Goal: Use online tool/utility: Utilize a website feature to perform a specific function

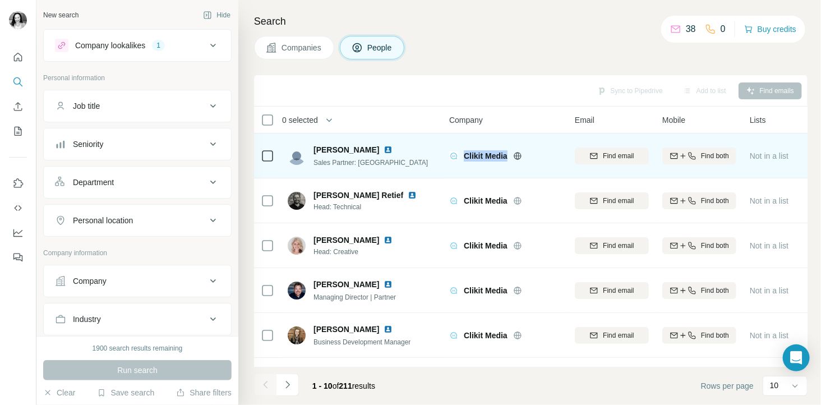
drag, startPoint x: 464, startPoint y: 154, endPoint x: 511, endPoint y: 153, distance: 47.1
click at [511, 153] on div "Clikit Media" at bounding box center [513, 155] width 98 height 11
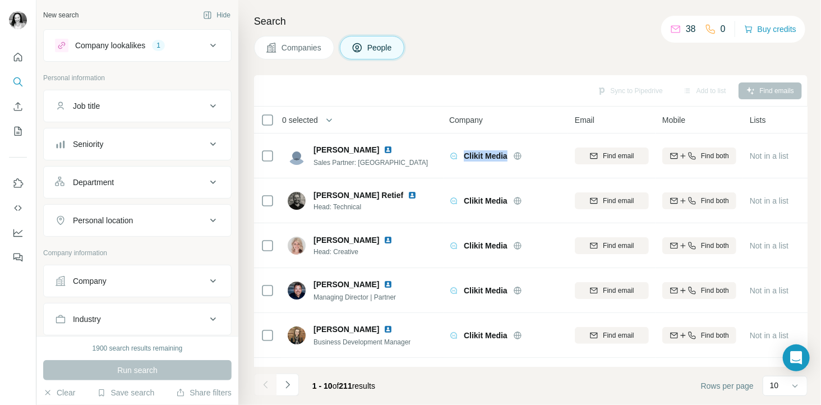
copy div "Clikit Media"
click at [283, 387] on icon "Navigate to next page" at bounding box center [287, 384] width 11 height 11
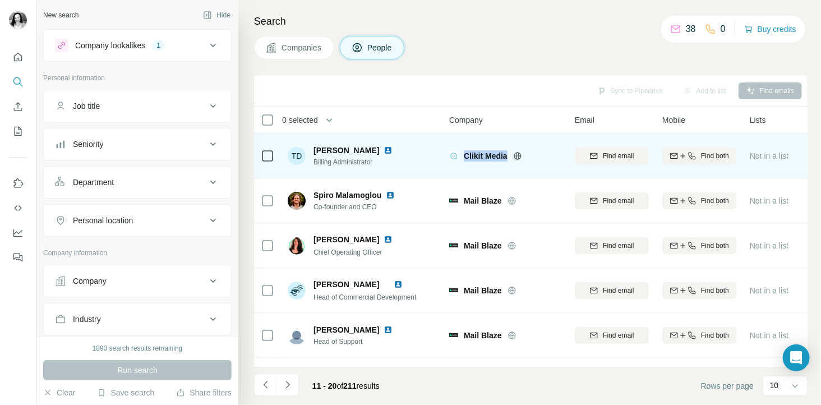
drag, startPoint x: 462, startPoint y: 154, endPoint x: 510, endPoint y: 158, distance: 48.4
click at [510, 158] on div "Clikit Media" at bounding box center [505, 155] width 112 height 11
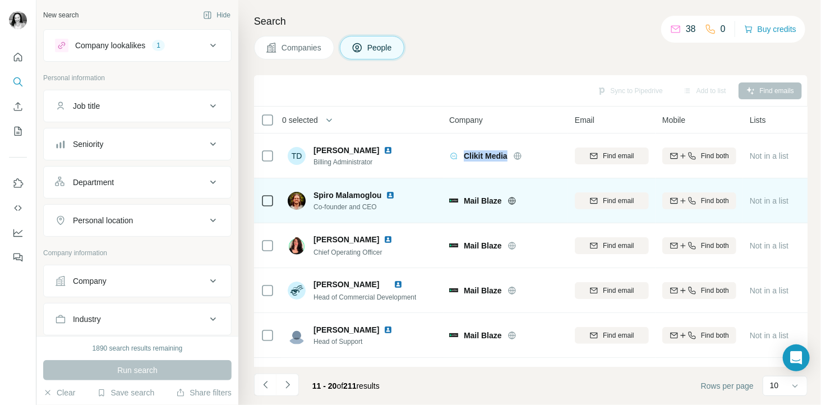
copy span "Clikit Media"
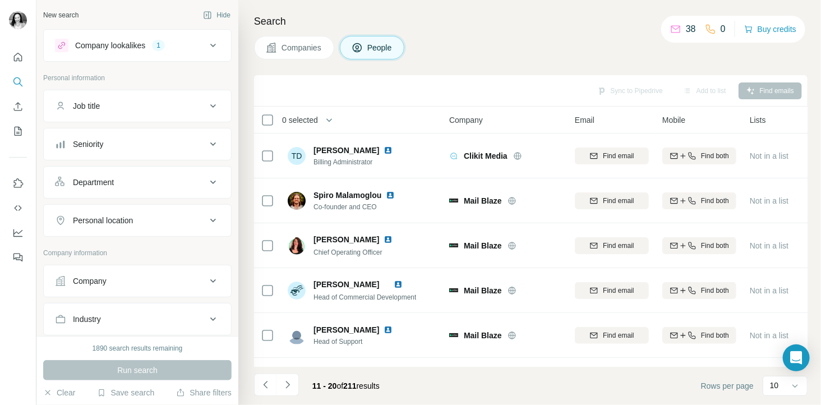
click at [337, 82] on div "Sync to Pipedrive Add to list Find emails" at bounding box center [531, 91] width 542 height 20
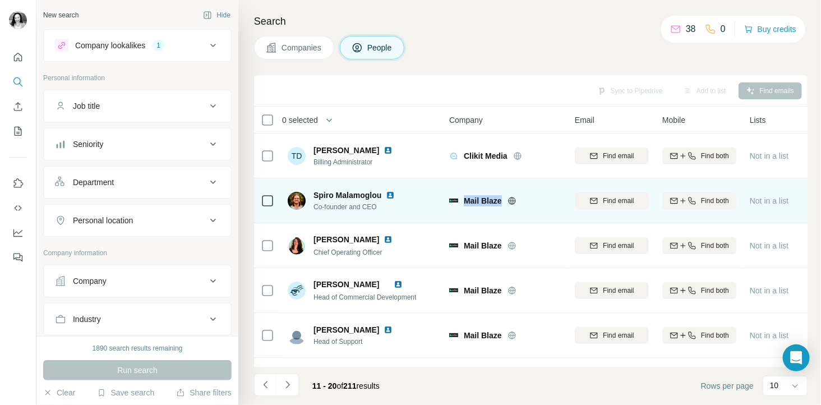
drag, startPoint x: 464, startPoint y: 197, endPoint x: 503, endPoint y: 197, distance: 39.8
click at [503, 197] on div "Mail Blaze" at bounding box center [513, 200] width 98 height 11
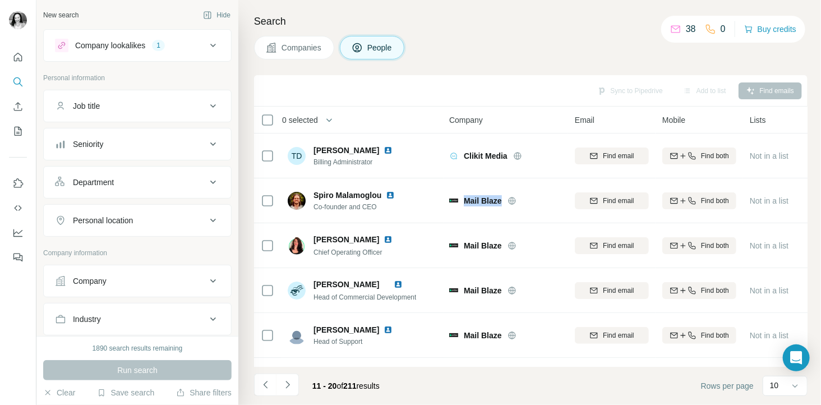
copy span "Mail Blaze"
click at [289, 386] on icon "Navigate to next page" at bounding box center [287, 384] width 11 height 11
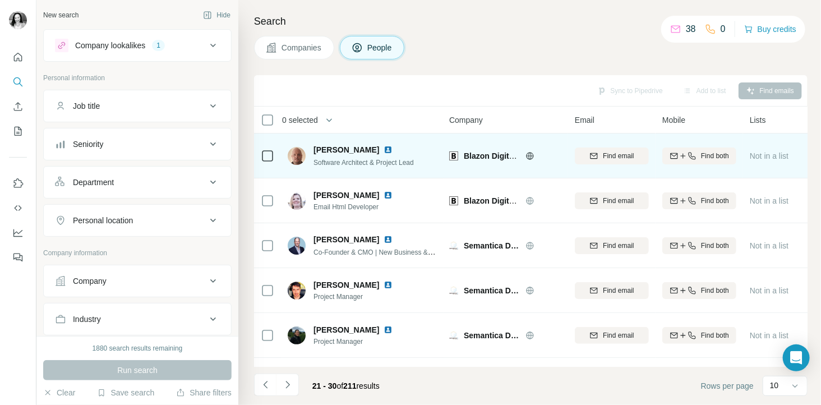
click at [465, 154] on span "Blazon Digital Marketing" at bounding box center [509, 155] width 91 height 9
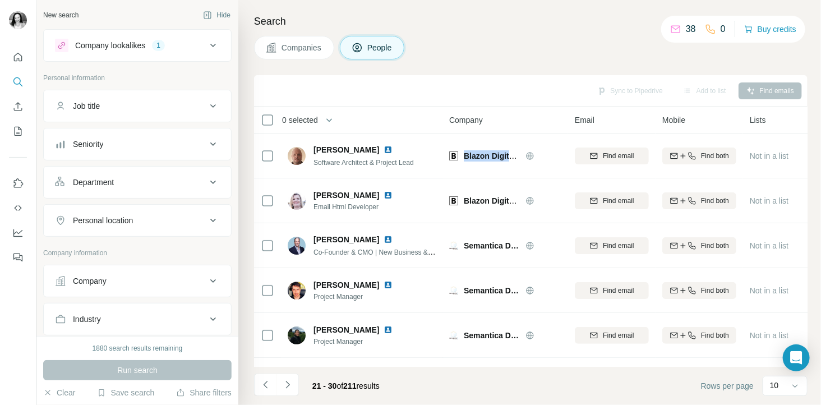
copy div "Blazon Digital Marketing"
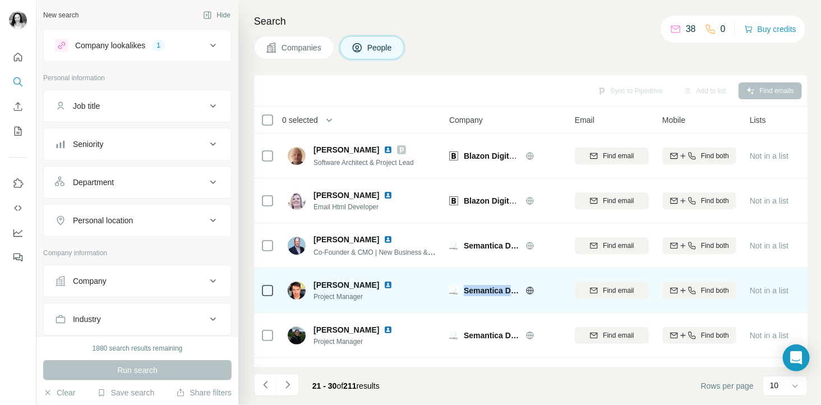
drag, startPoint x: 464, startPoint y: 287, endPoint x: 524, endPoint y: 288, distance: 60.0
click at [524, 288] on div "Semantica Digital" at bounding box center [513, 290] width 98 height 11
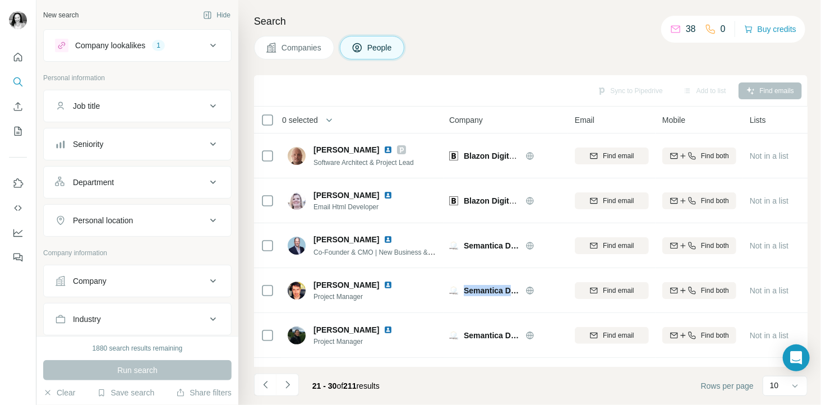
copy div "Semantica Digital"
click at [290, 382] on icon "Navigate to next page" at bounding box center [287, 384] width 11 height 11
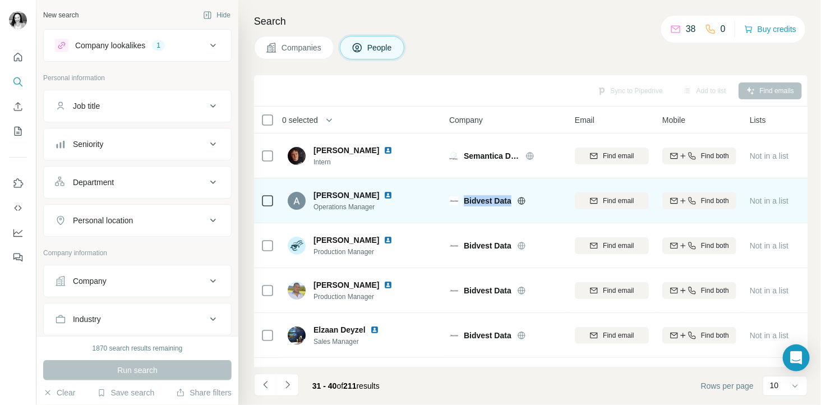
drag, startPoint x: 464, startPoint y: 197, endPoint x: 511, endPoint y: 196, distance: 47.7
click at [511, 196] on span "Bidvest Data" at bounding box center [488, 200] width 48 height 11
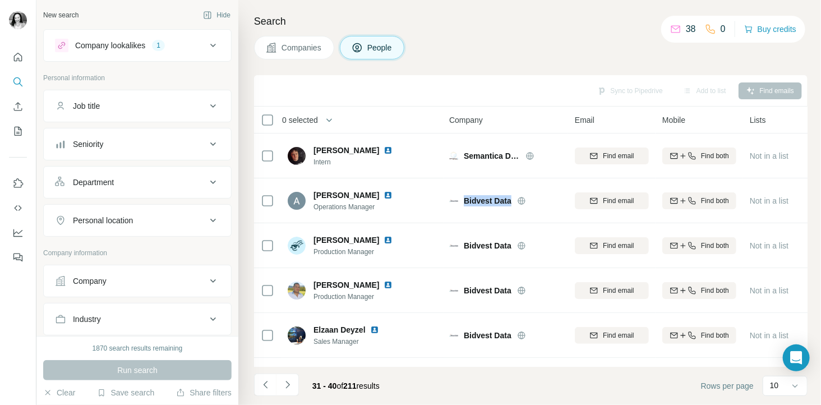
copy span "Bidvest Data"
click at [286, 385] on icon "Navigate to next page" at bounding box center [287, 384] width 11 height 11
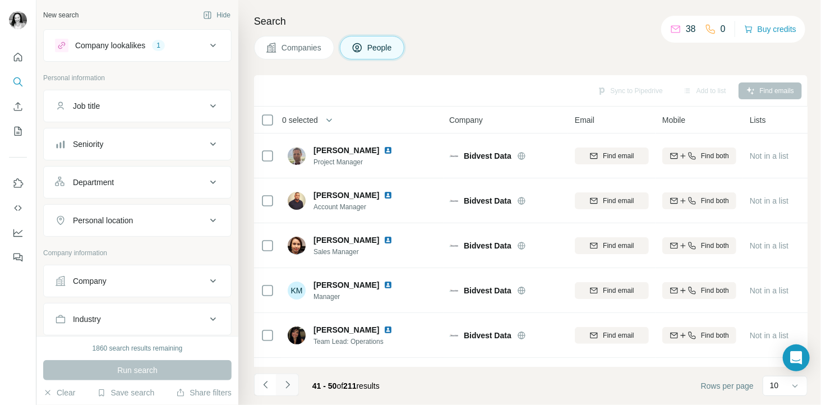
click at [290, 383] on icon "Navigate to next page" at bounding box center [287, 384] width 11 height 11
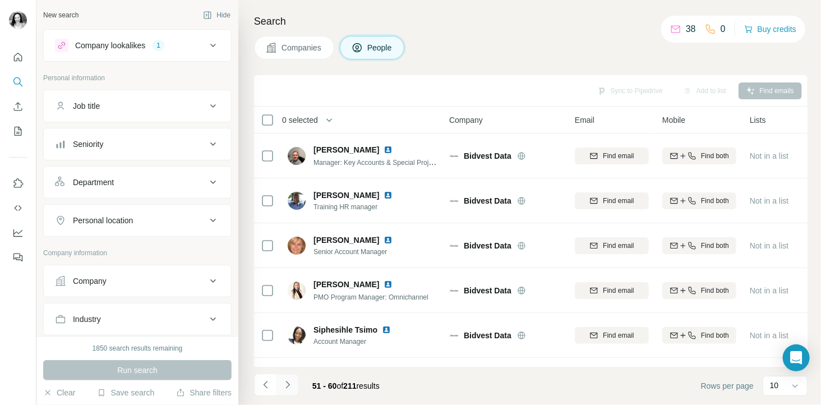
click at [283, 386] on icon "Navigate to next page" at bounding box center [287, 384] width 11 height 11
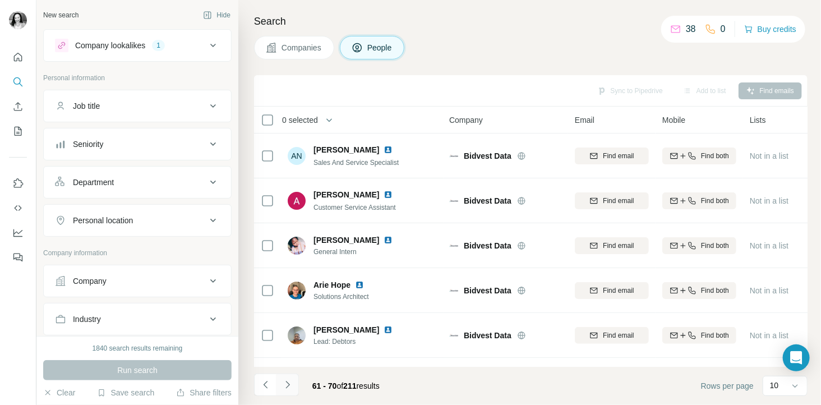
click at [288, 385] on icon "Navigate to next page" at bounding box center [287, 384] width 4 height 7
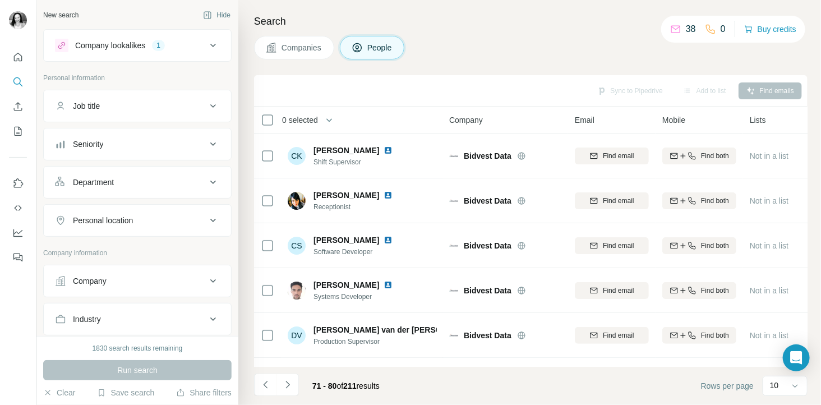
click at [289, 385] on icon "Navigate to next page" at bounding box center [287, 384] width 11 height 11
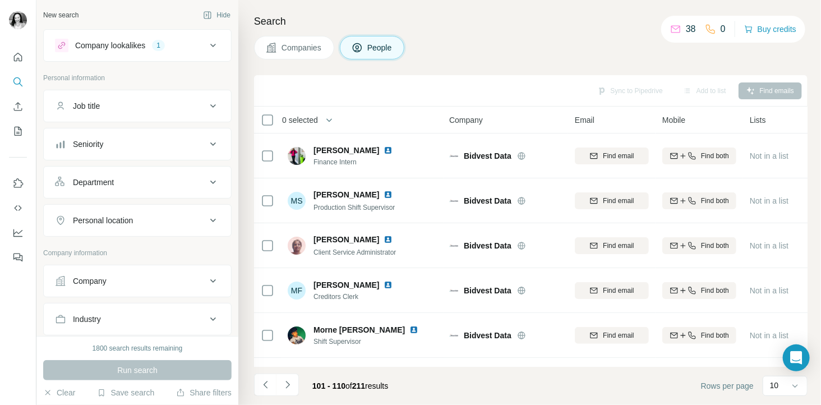
click at [289, 385] on icon "Navigate to next page" at bounding box center [287, 384] width 11 height 11
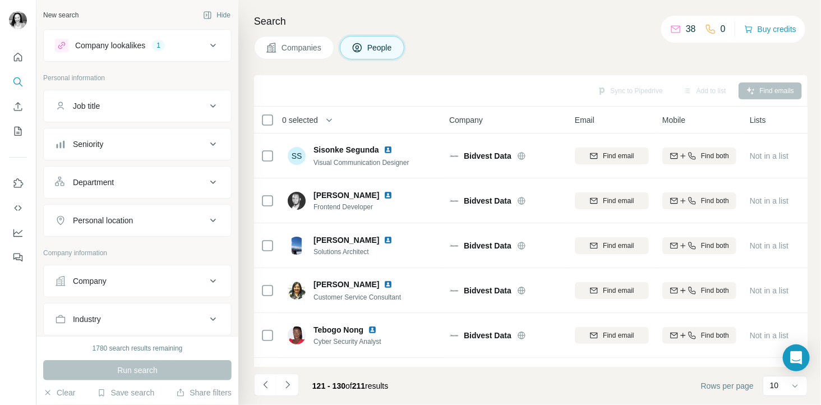
click at [289, 385] on icon "Navigate to next page" at bounding box center [287, 384] width 11 height 11
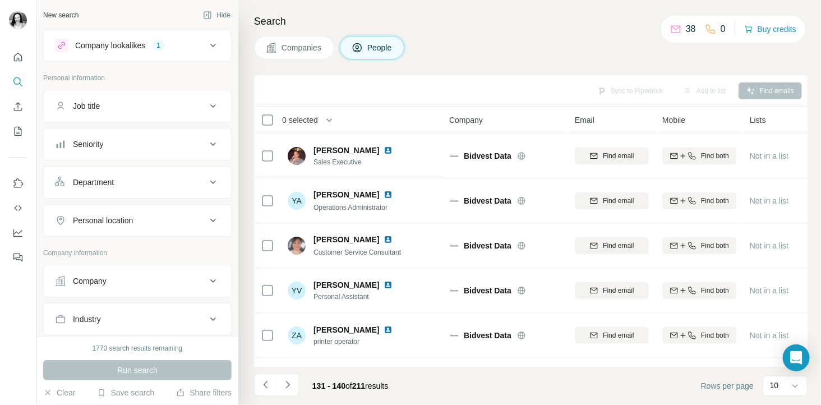
click at [289, 385] on icon "Navigate to next page" at bounding box center [287, 384] width 11 height 11
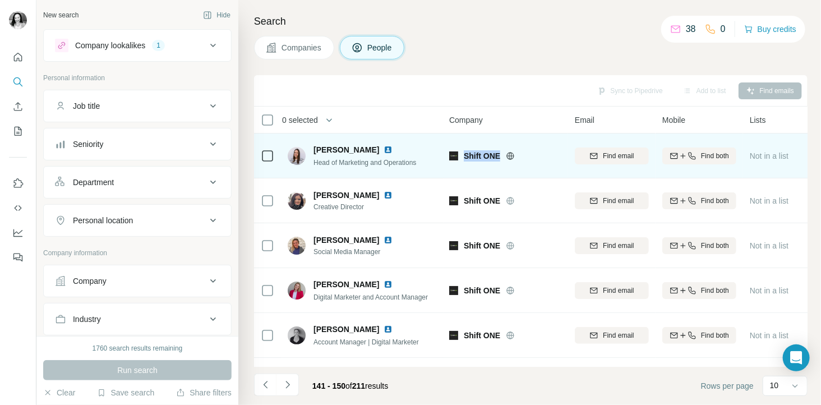
drag, startPoint x: 464, startPoint y: 149, endPoint x: 500, endPoint y: 148, distance: 35.9
click at [500, 148] on div "Shift ONE" at bounding box center [505, 155] width 112 height 31
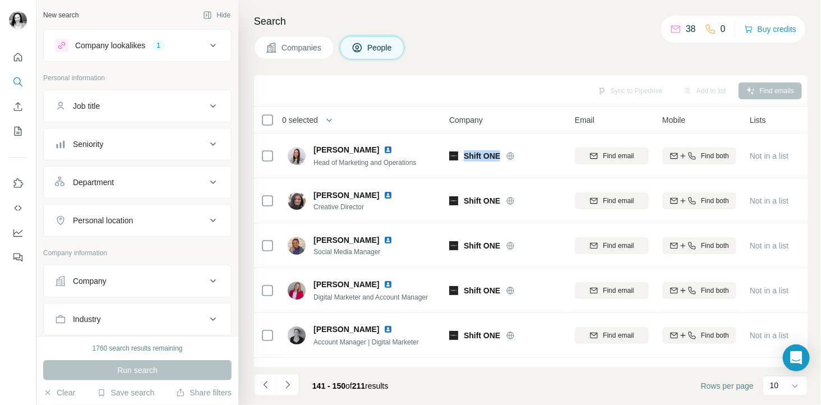
copy span "Shift ONE"
click at [284, 387] on icon "Navigate to next page" at bounding box center [287, 384] width 11 height 11
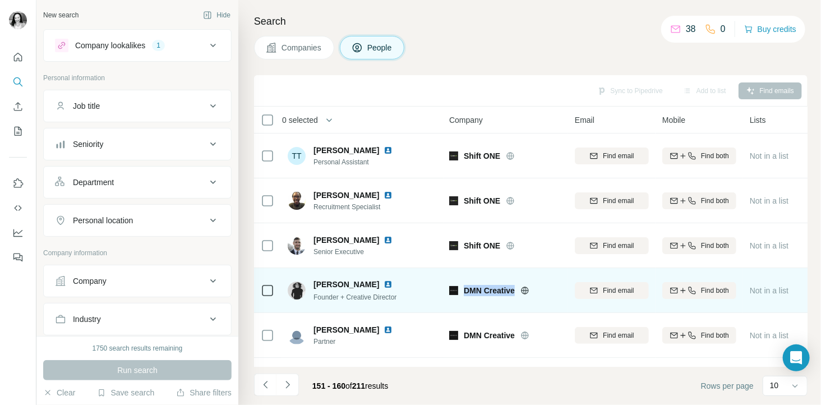
drag, startPoint x: 464, startPoint y: 288, endPoint x: 519, endPoint y: 284, distance: 55.0
click at [519, 285] on div "DMN Creative" at bounding box center [513, 290] width 98 height 11
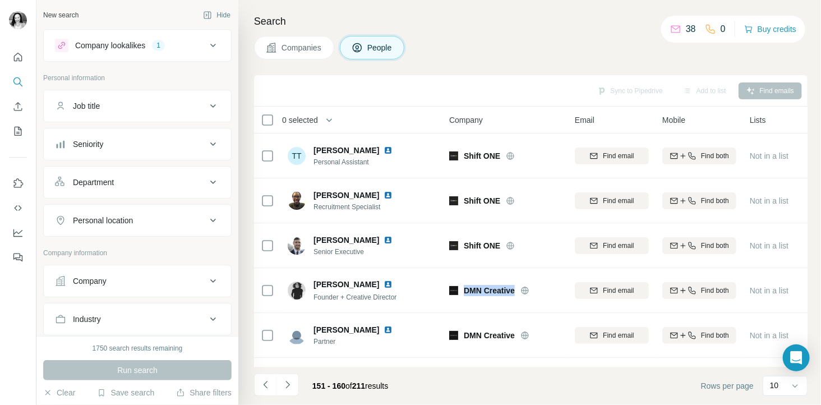
copy div "DMN Creative"
click at [287, 387] on icon "Navigate to next page" at bounding box center [287, 384] width 11 height 11
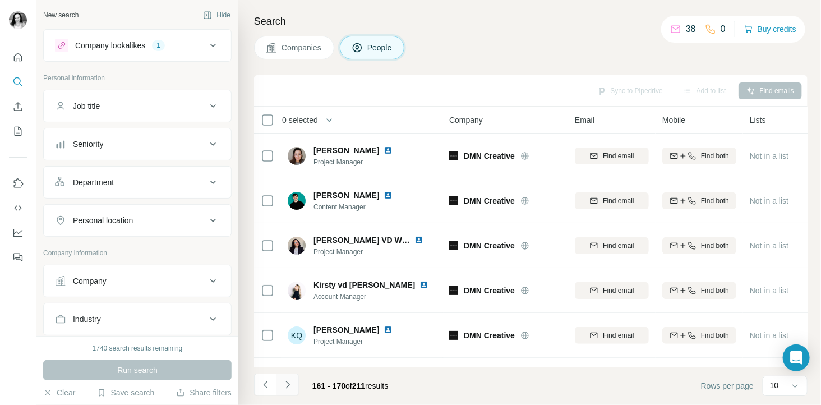
click at [286, 380] on icon "Navigate to next page" at bounding box center [287, 384] width 11 height 11
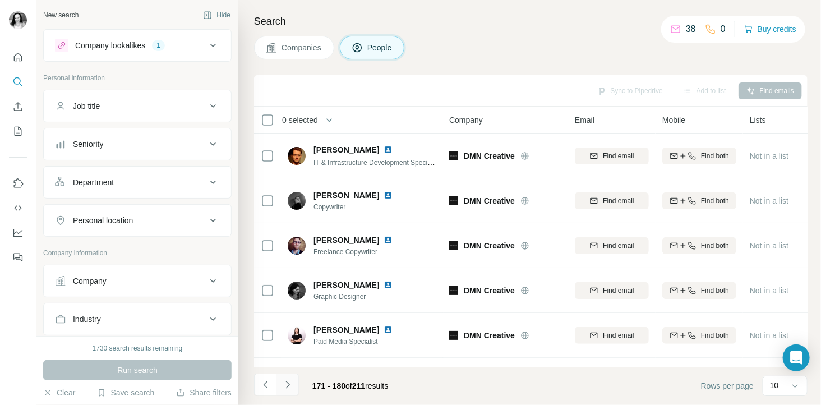
click at [285, 381] on icon "Navigate to next page" at bounding box center [287, 384] width 11 height 11
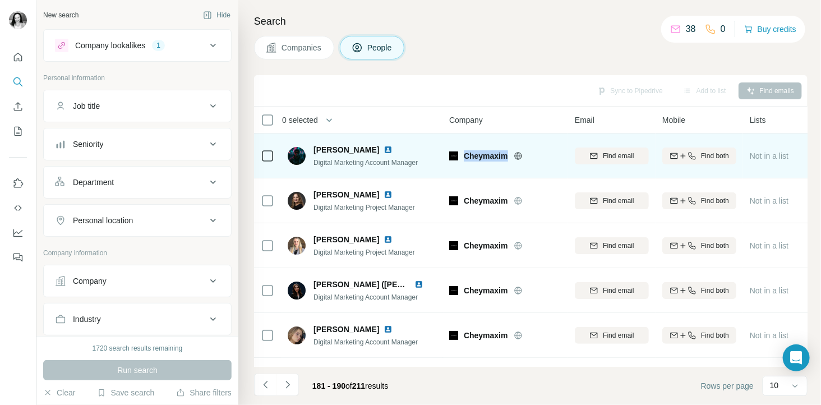
drag, startPoint x: 464, startPoint y: 153, endPoint x: 509, endPoint y: 153, distance: 44.9
click at [509, 153] on div "Cheymaxim" at bounding box center [513, 155] width 98 height 11
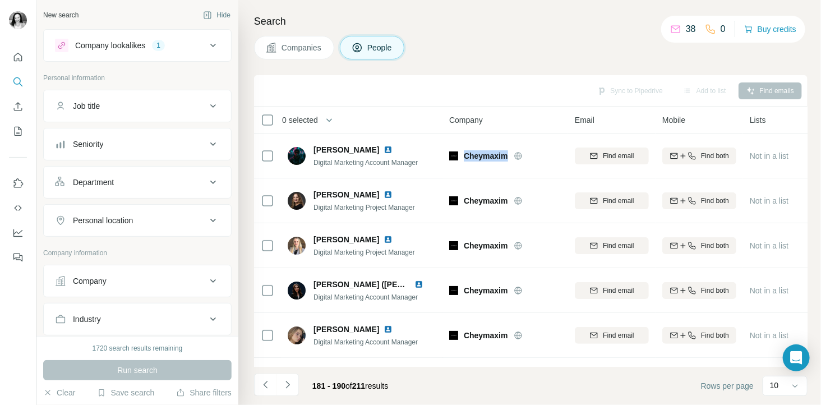
copy span "Cheymaxim"
click at [289, 385] on icon "Navigate to next page" at bounding box center [287, 384] width 11 height 11
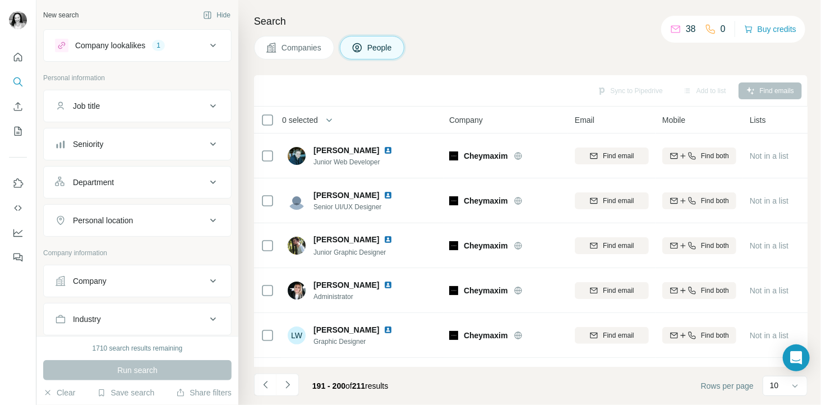
click at [290, 389] on icon "Navigate to next page" at bounding box center [287, 384] width 11 height 11
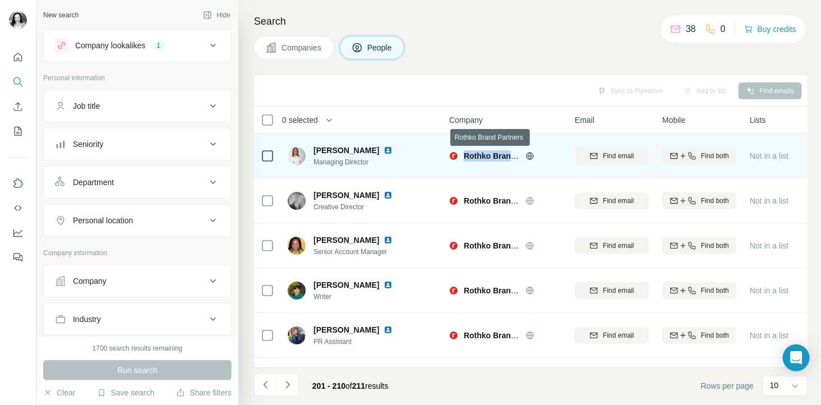
drag, startPoint x: 463, startPoint y: 153, endPoint x: 515, endPoint y: 154, distance: 51.6
click at [515, 154] on span "Rothko Brand Partners" at bounding box center [507, 155] width 86 height 9
drag, startPoint x: 515, startPoint y: 154, endPoint x: 499, endPoint y: 153, distance: 15.7
copy span "Rothko Brand"
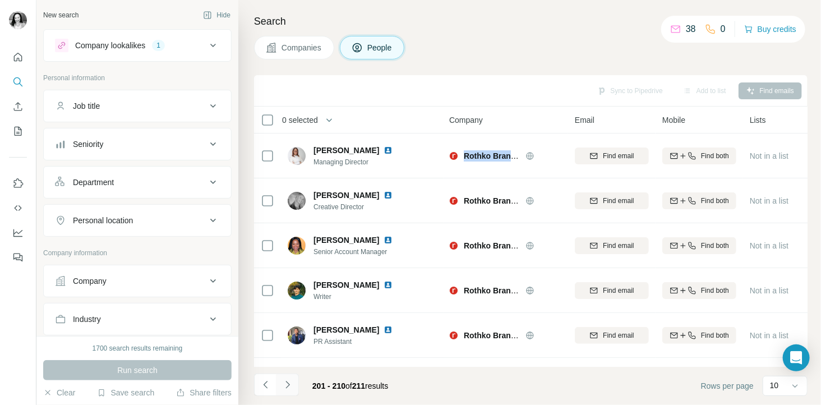
click at [283, 383] on icon "Navigate to next page" at bounding box center [287, 384] width 11 height 11
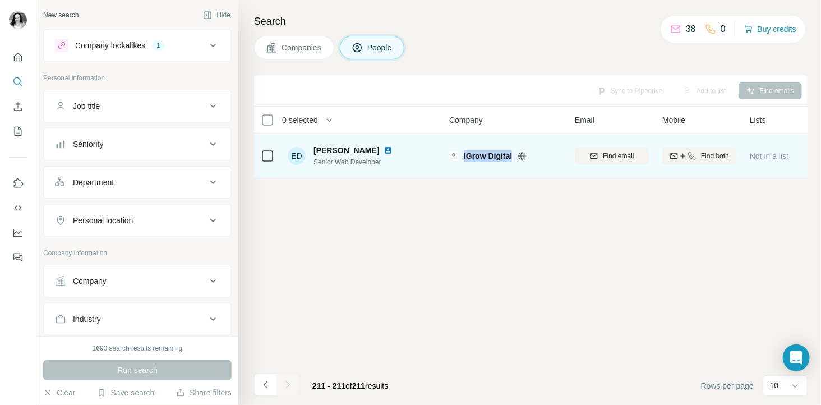
drag, startPoint x: 463, startPoint y: 149, endPoint x: 519, endPoint y: 150, distance: 56.6
click at [519, 150] on div "IGrow Digital" at bounding box center [505, 155] width 112 height 11
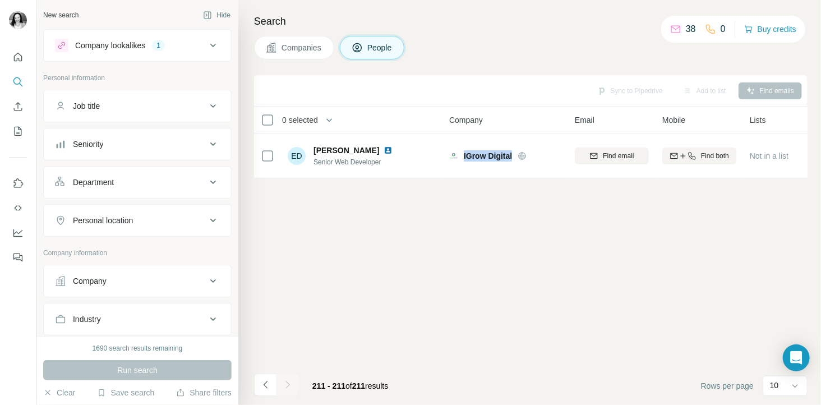
click at [97, 95] on button "Job title" at bounding box center [137, 106] width 187 height 27
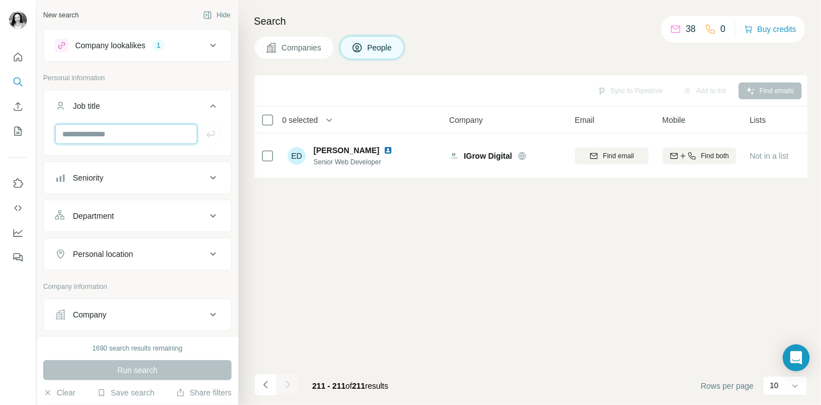
click at [97, 136] on input "text" at bounding box center [126, 134] width 142 height 20
type input "**********"
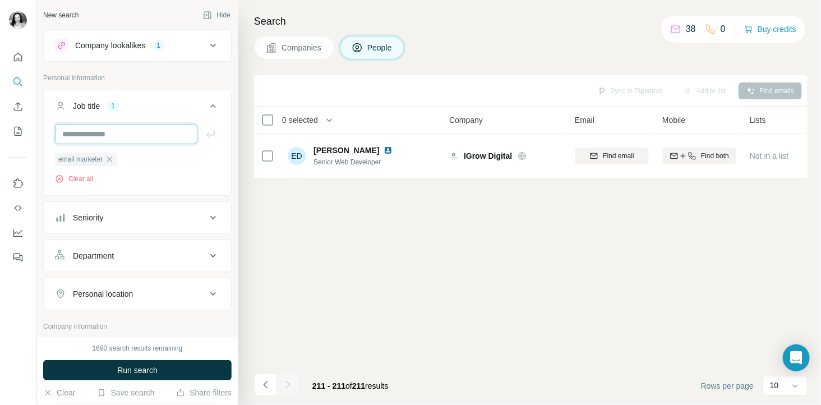
paste input "**********"
type input "**********"
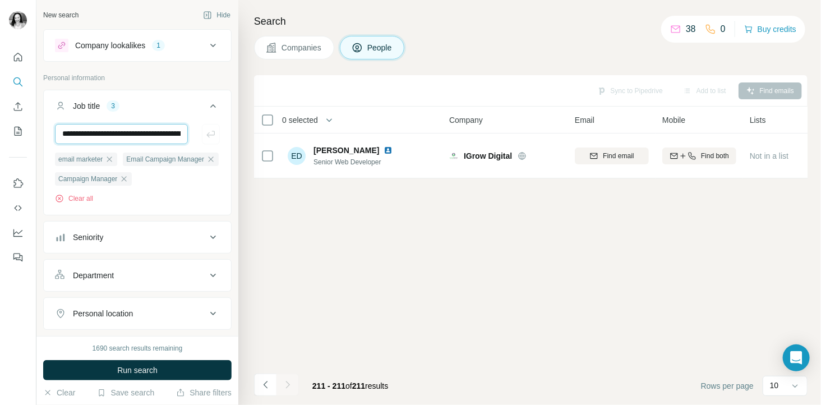
scroll to position [0, 76]
drag, startPoint x: 127, startPoint y: 131, endPoint x: 181, endPoint y: 130, distance: 53.3
click at [181, 130] on input "**********" at bounding box center [121, 134] width 133 height 20
type input "**********"
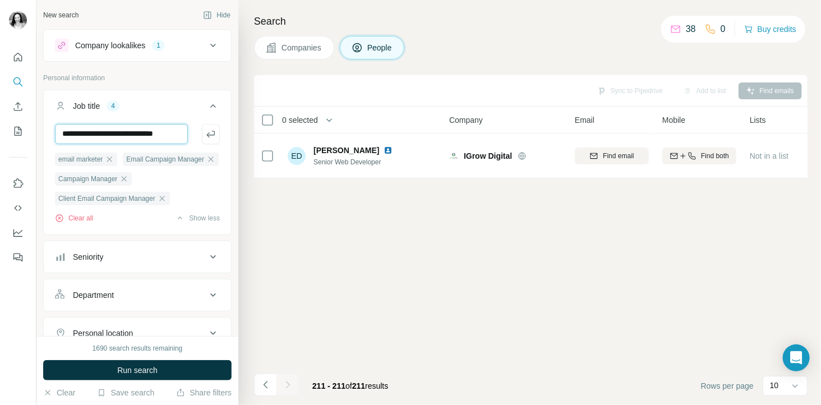
scroll to position [0, 15]
type input "**********"
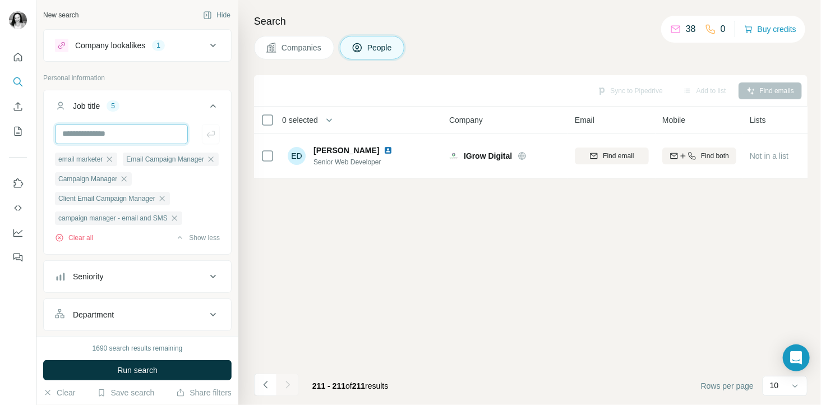
scroll to position [0, 0]
click at [121, 137] on input "text" at bounding box center [121, 134] width 133 height 20
click at [147, 135] on input "**********" at bounding box center [121, 134] width 133 height 20
click at [154, 133] on input "**********" at bounding box center [121, 134] width 133 height 20
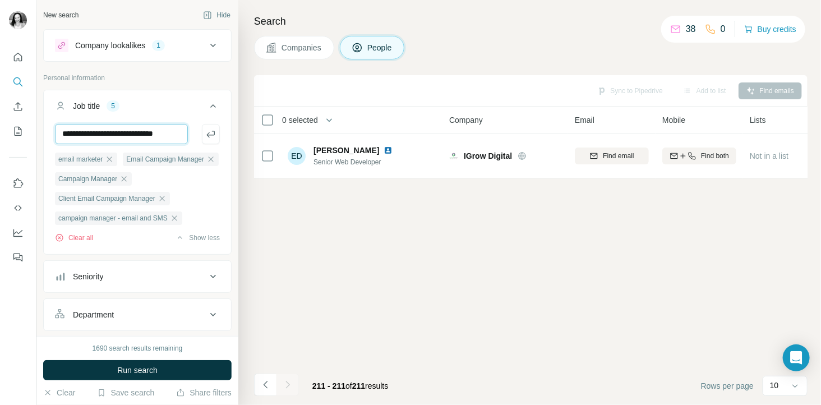
click at [154, 133] on input "**********" at bounding box center [121, 134] width 133 height 20
type input "**********"
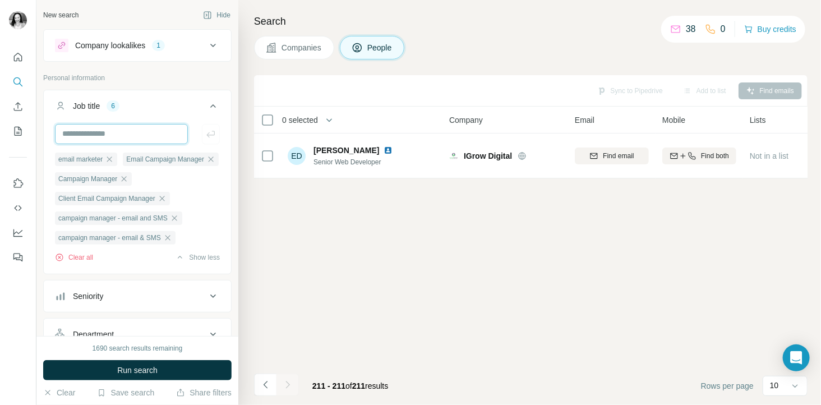
scroll to position [0, 0]
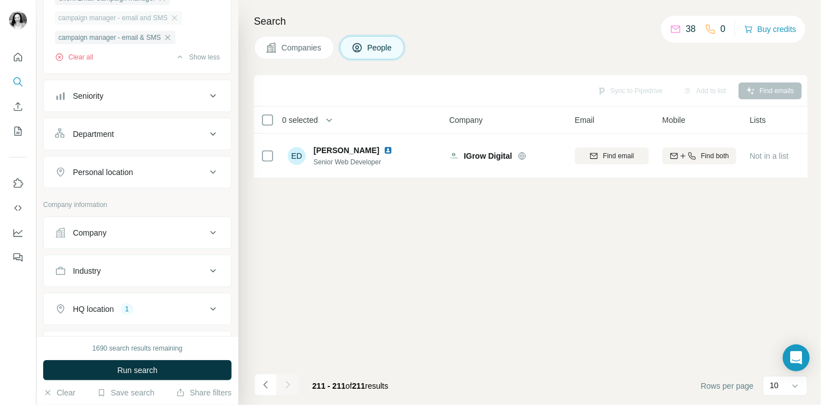
scroll to position [207, 0]
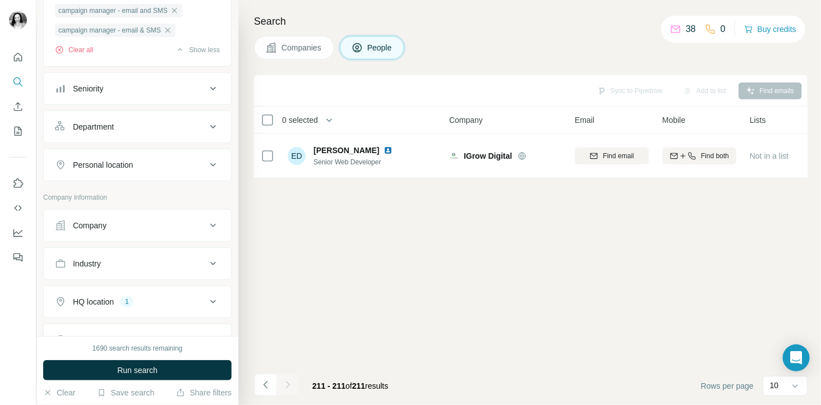
click at [189, 94] on div "Seniority" at bounding box center [130, 88] width 151 height 11
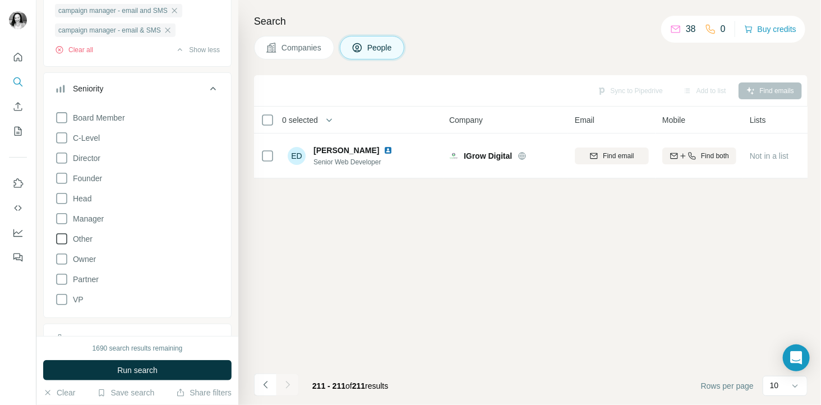
click at [64, 246] on icon at bounding box center [61, 238] width 13 height 13
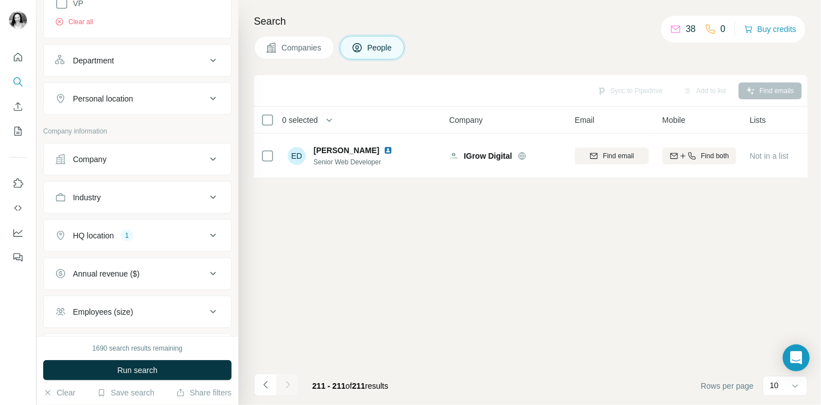
scroll to position [623, 0]
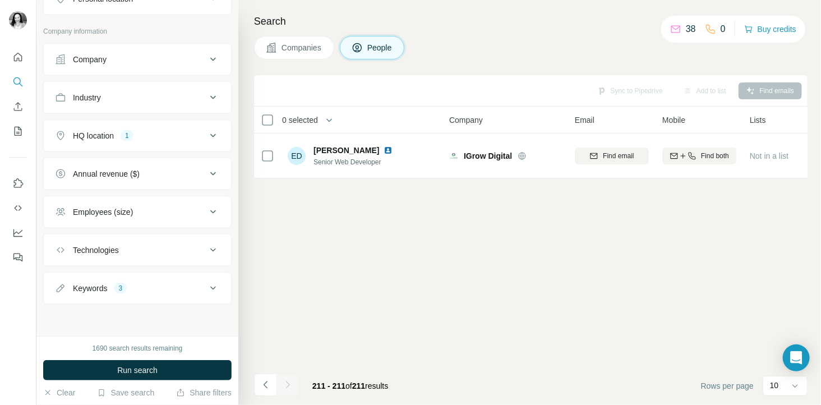
click at [137, 254] on div "Technologies" at bounding box center [130, 249] width 151 height 11
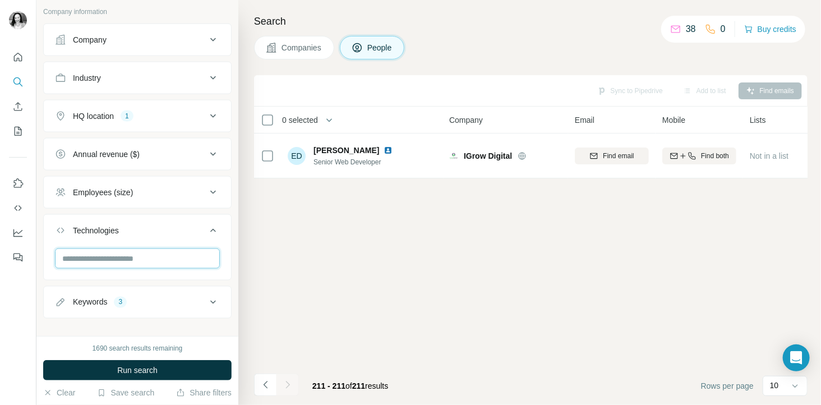
click at [124, 269] on input "text" at bounding box center [137, 258] width 165 height 20
type input "*"
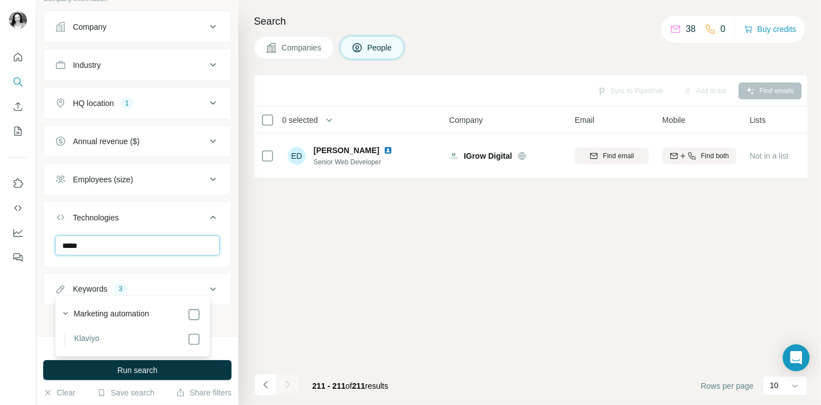
scroll to position [663, 0]
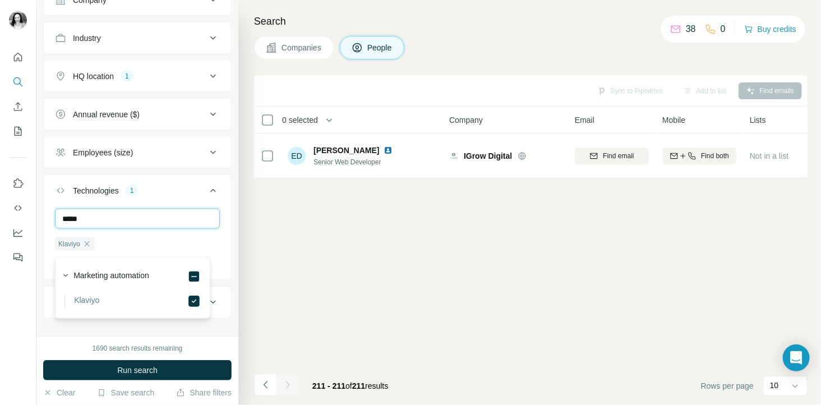
click at [84, 229] on input "*****" at bounding box center [137, 219] width 165 height 20
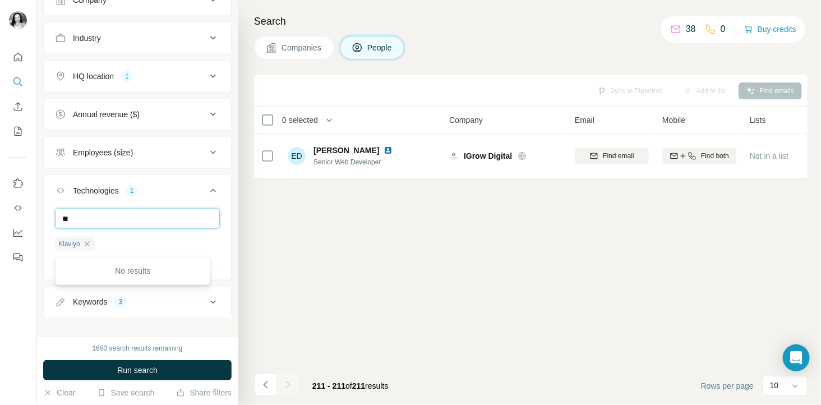
type input "*"
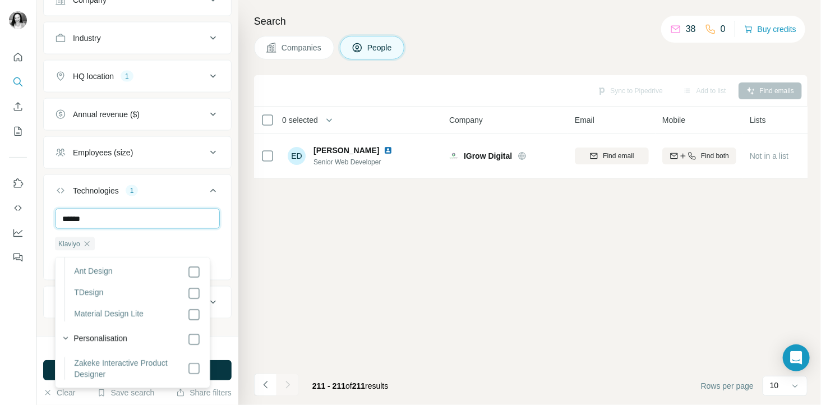
scroll to position [225, 0]
drag, startPoint x: 95, startPoint y: 245, endPoint x: 56, endPoint y: 255, distance: 40.4
click at [58, 229] on input "******" at bounding box center [137, 219] width 165 height 20
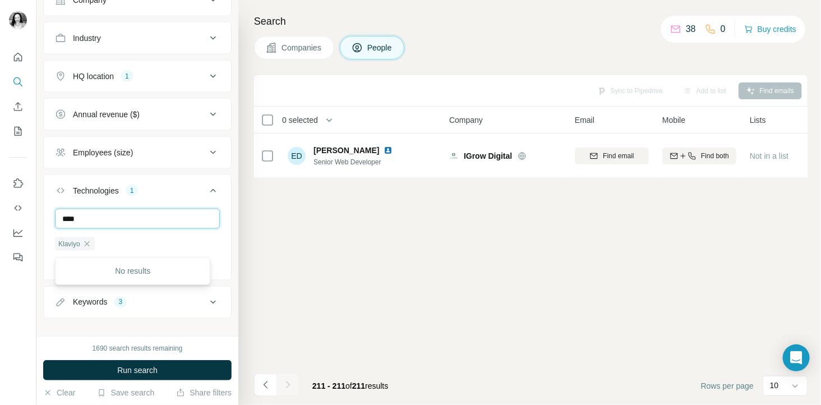
scroll to position [0, 0]
type input "*****"
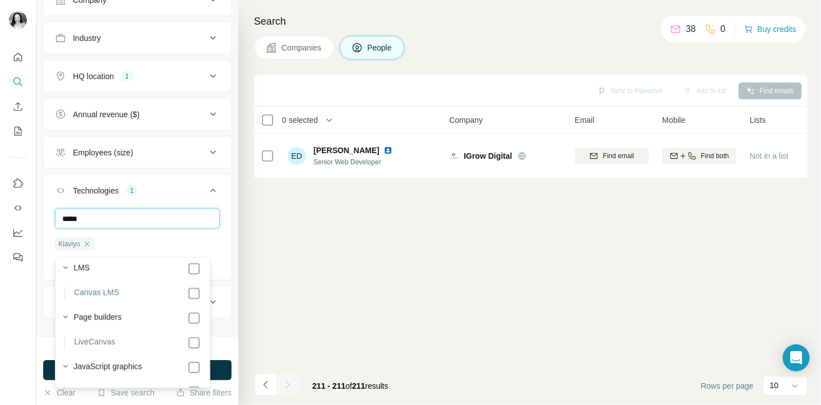
scroll to position [78, 0]
drag, startPoint x: 97, startPoint y: 245, endPoint x: 47, endPoint y: 234, distance: 51.7
click at [47, 234] on div "***** Klaviyo Clear all" at bounding box center [137, 243] width 187 height 69
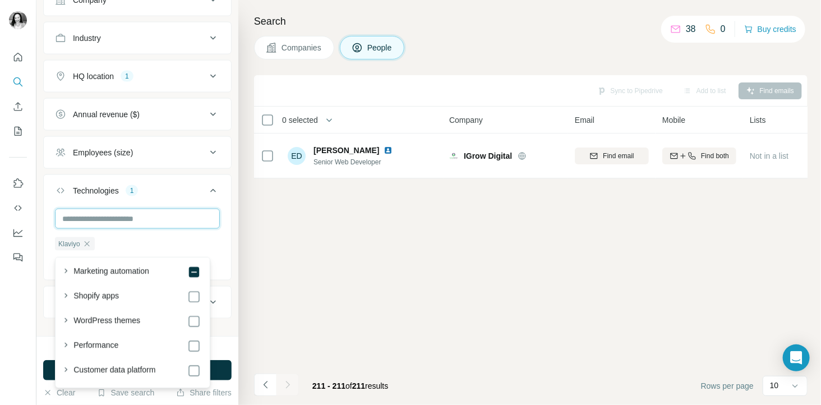
scroll to position [399, 0]
click at [371, 309] on div "Sync to Pipedrive Add to list Find emails 0 selected People Company Email Mobil…" at bounding box center [530, 240] width 553 height 330
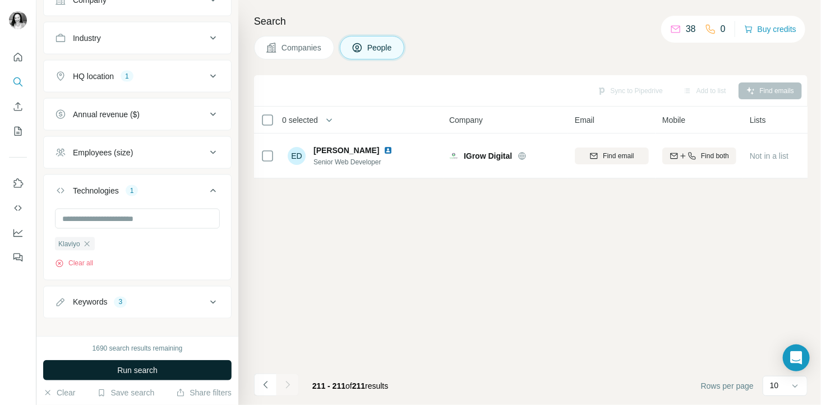
click at [102, 368] on button "Run search" at bounding box center [137, 370] width 188 height 20
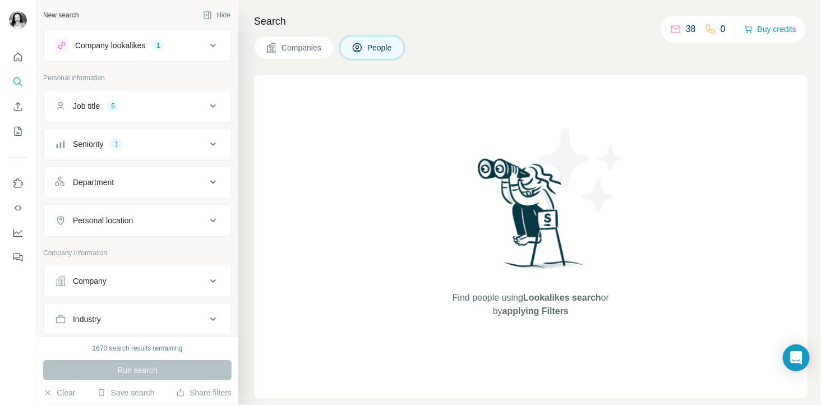
click at [124, 104] on div "Job title 6" at bounding box center [130, 105] width 151 height 11
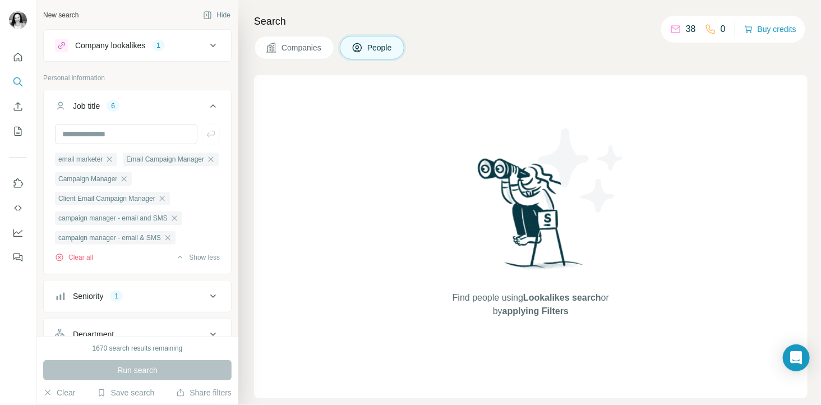
click at [124, 104] on div "Job title 6" at bounding box center [130, 105] width 151 height 11
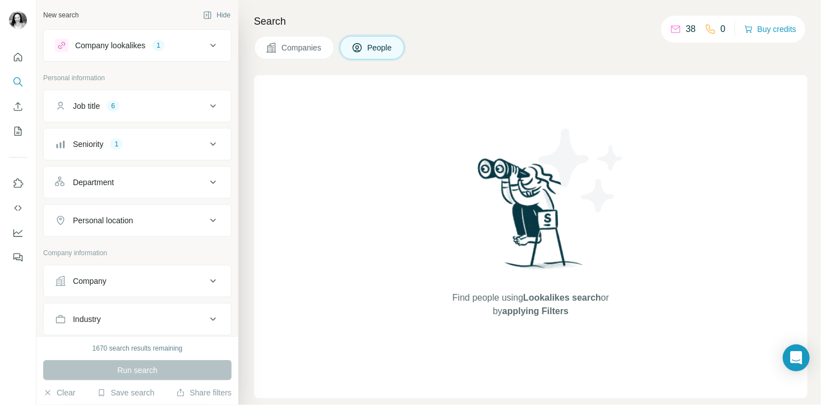
click at [206, 146] on icon at bounding box center [212, 143] width 13 height 13
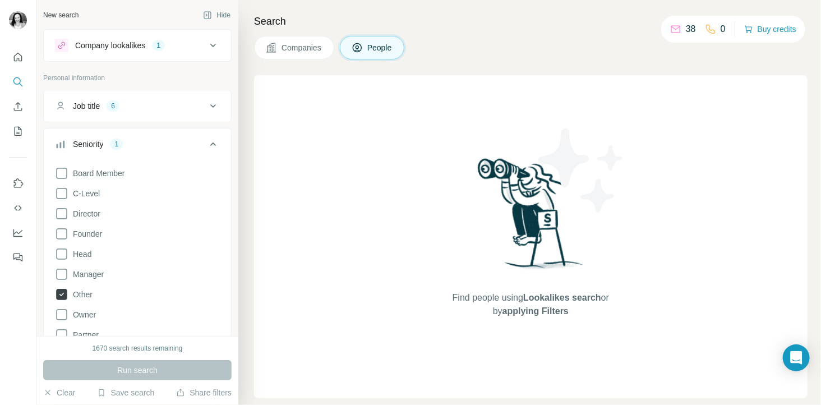
click at [62, 294] on icon at bounding box center [61, 294] width 11 height 11
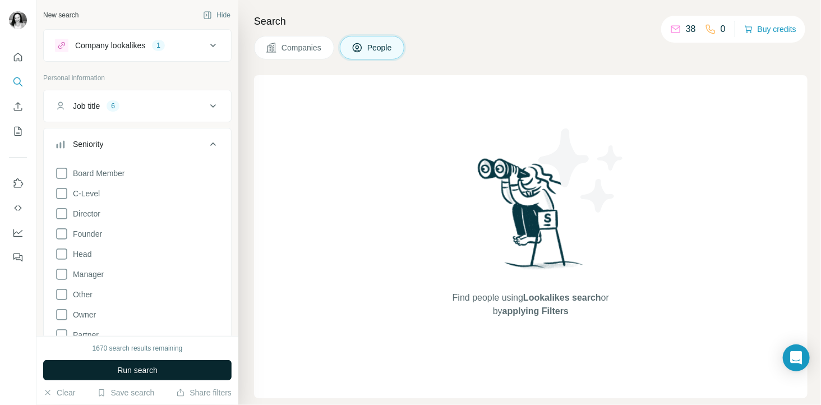
click at [136, 363] on button "Run search" at bounding box center [137, 370] width 188 height 20
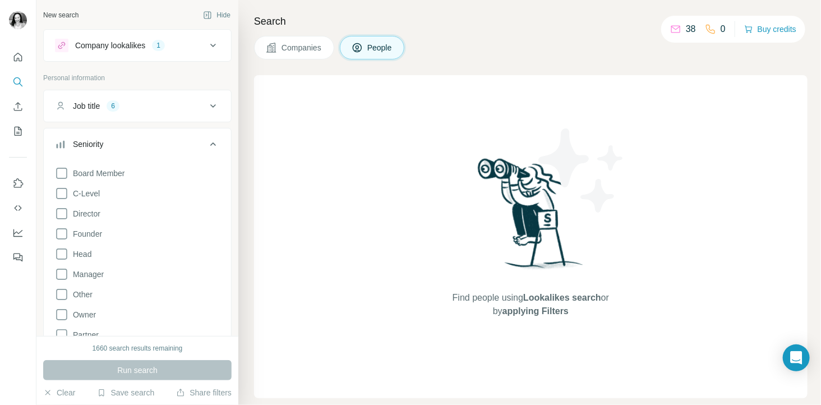
click at [206, 104] on icon at bounding box center [212, 105] width 13 height 13
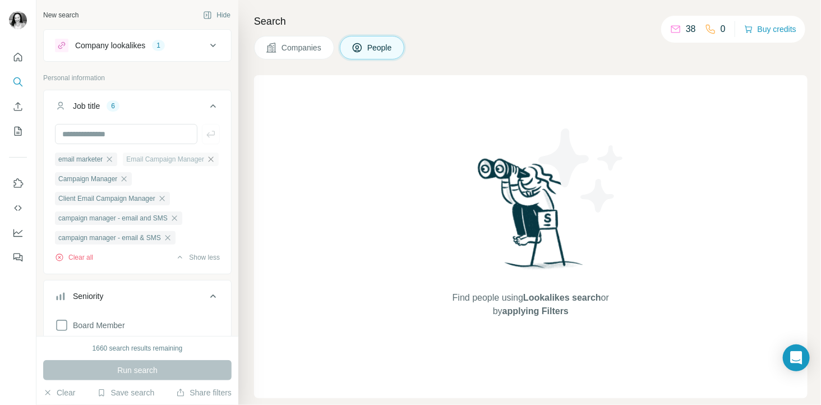
click at [206, 164] on icon "button" at bounding box center [210, 159] width 9 height 9
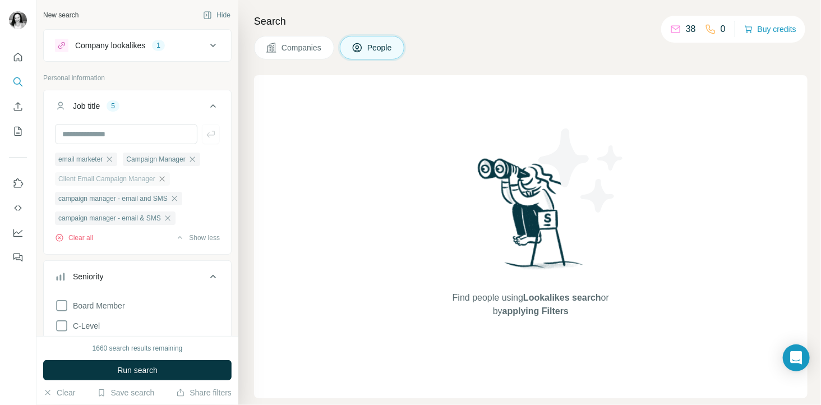
click at [164, 180] on icon "button" at bounding box center [161, 178] width 5 height 5
click at [177, 181] on icon "button" at bounding box center [174, 178] width 5 height 5
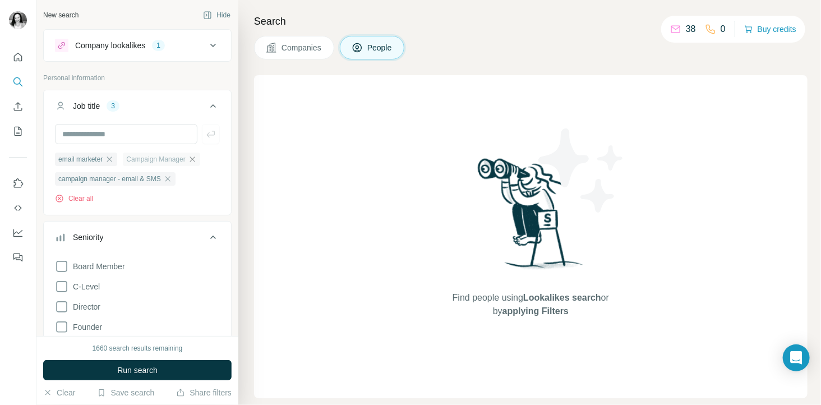
click at [195, 159] on icon "button" at bounding box center [192, 158] width 5 height 5
click at [133, 368] on span "Run search" at bounding box center [137, 369] width 40 height 11
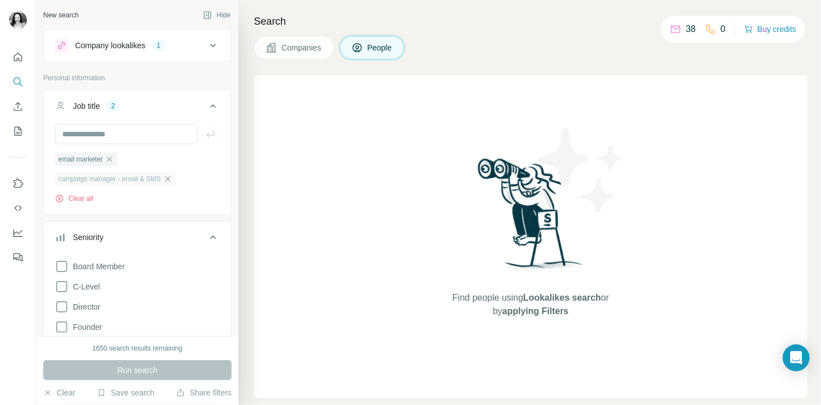
click at [170, 177] on icon "button" at bounding box center [167, 178] width 9 height 9
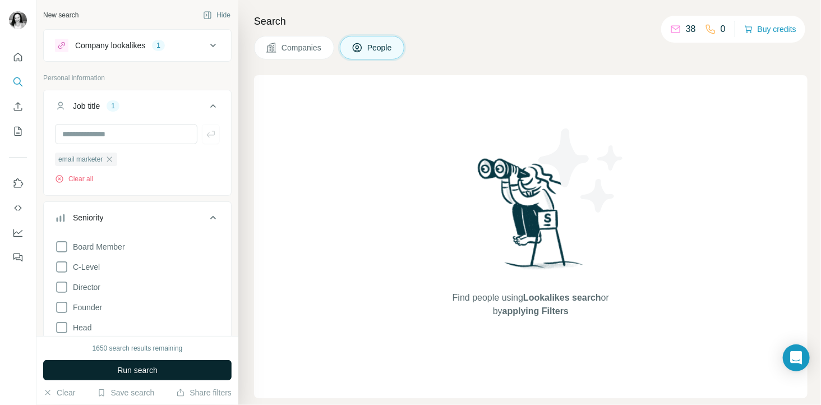
click at [126, 368] on span "Run search" at bounding box center [137, 369] width 40 height 11
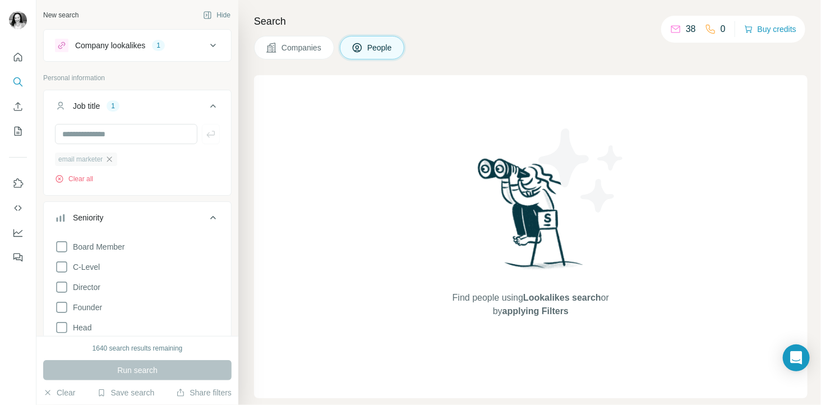
click at [114, 159] on icon "button" at bounding box center [109, 159] width 9 height 9
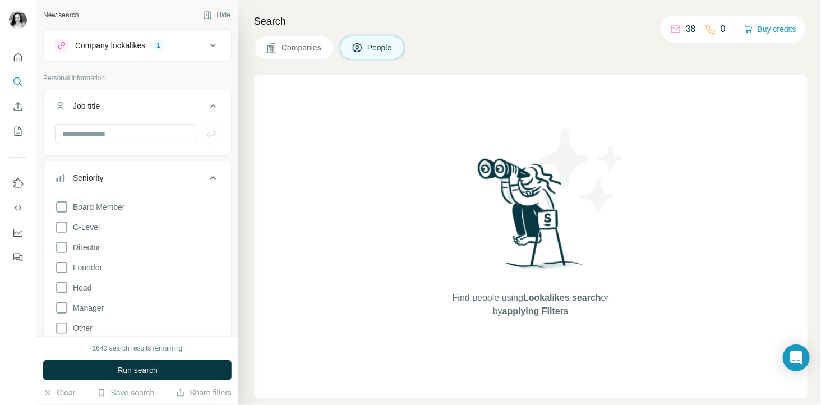
scroll to position [207, 0]
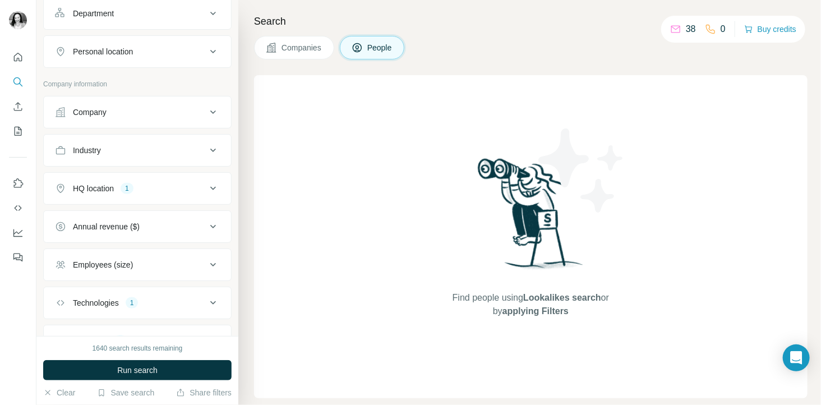
scroll to position [469, 0]
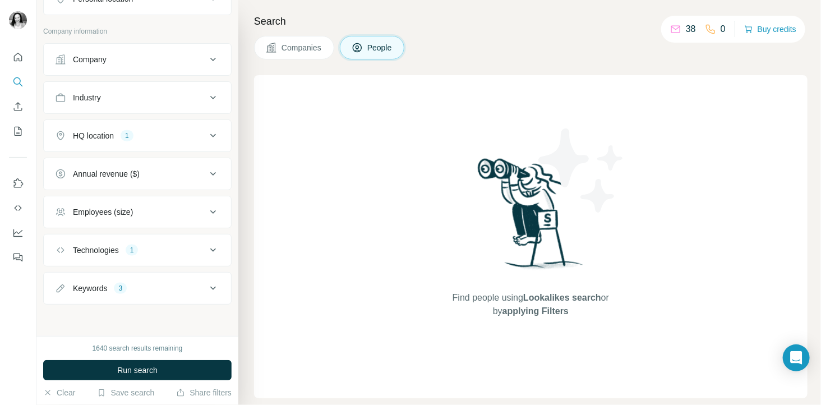
click at [143, 285] on div "Keywords 3" at bounding box center [130, 288] width 151 height 11
click at [123, 320] on input "text" at bounding box center [126, 315] width 142 height 20
type input "**********"
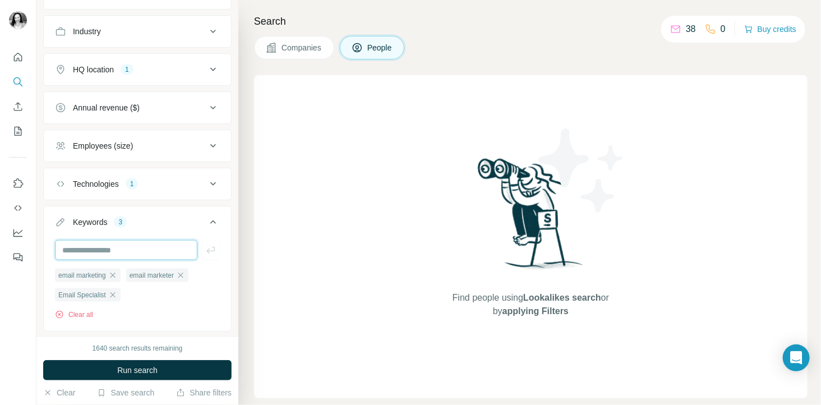
scroll to position [564, 0]
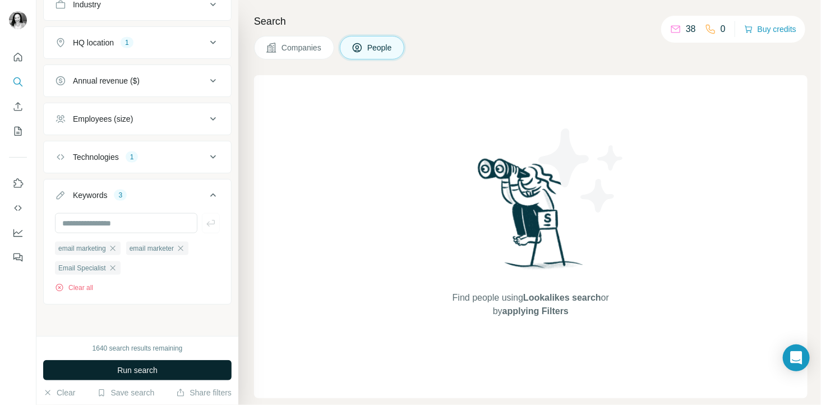
click at [149, 373] on span "Run search" at bounding box center [137, 369] width 40 height 11
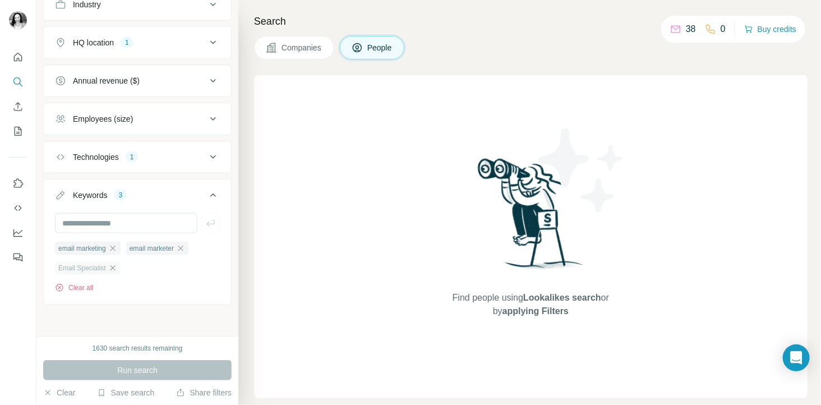
click at [113, 266] on icon "button" at bounding box center [112, 268] width 9 height 9
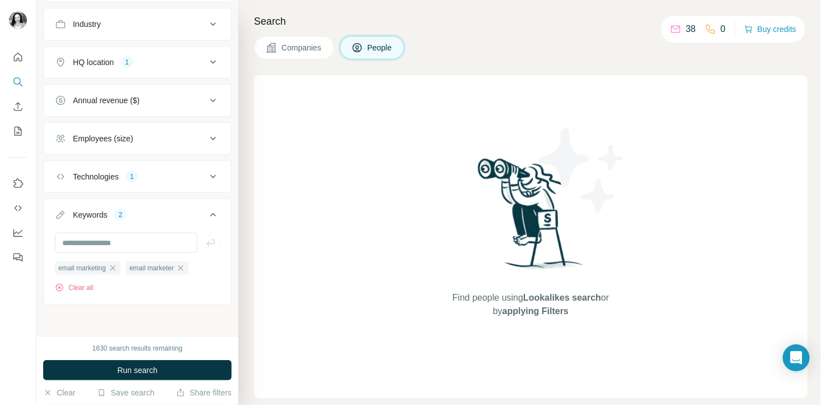
scroll to position [544, 0]
click at [185, 270] on icon "button" at bounding box center [180, 268] width 9 height 9
click at [144, 375] on span "Run search" at bounding box center [137, 369] width 40 height 11
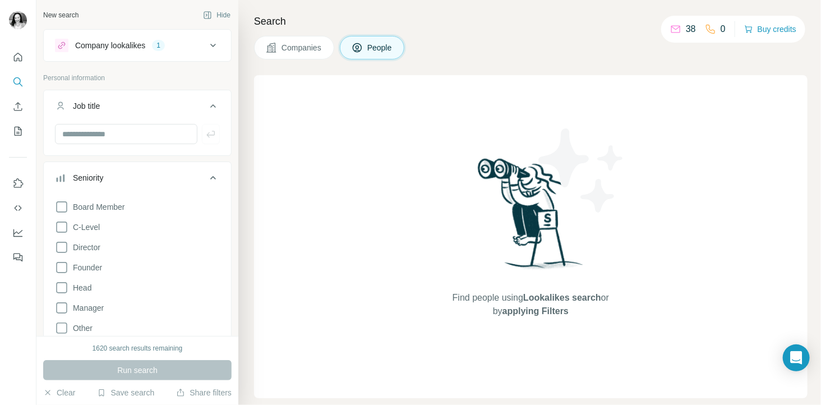
click at [295, 43] on span "Companies" at bounding box center [301, 47] width 41 height 11
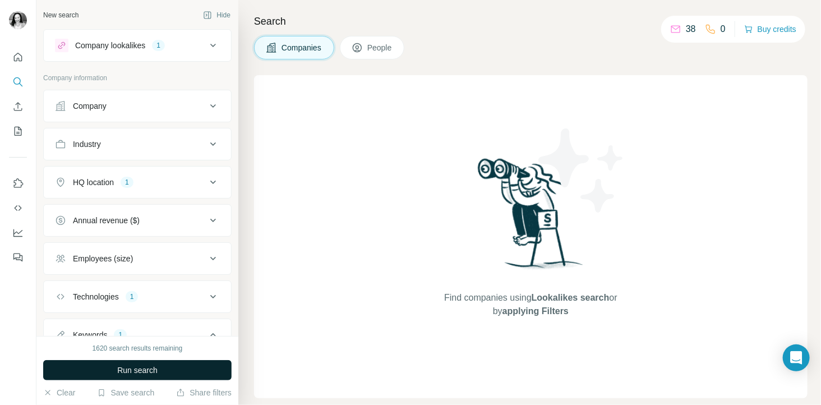
click at [138, 369] on span "Run search" at bounding box center [137, 369] width 40 height 11
